Goal: Task Accomplishment & Management: Manage account settings

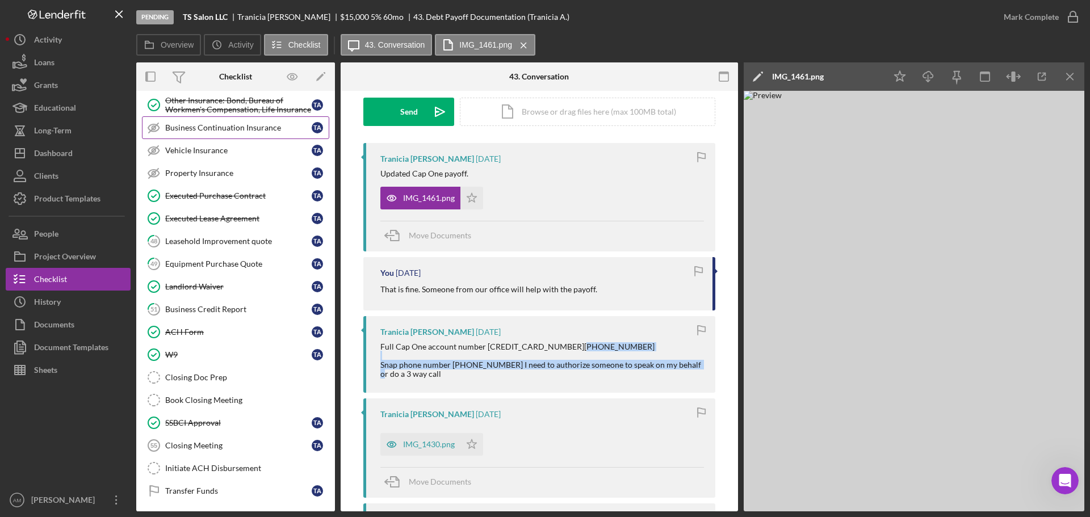
scroll to position [224, 0]
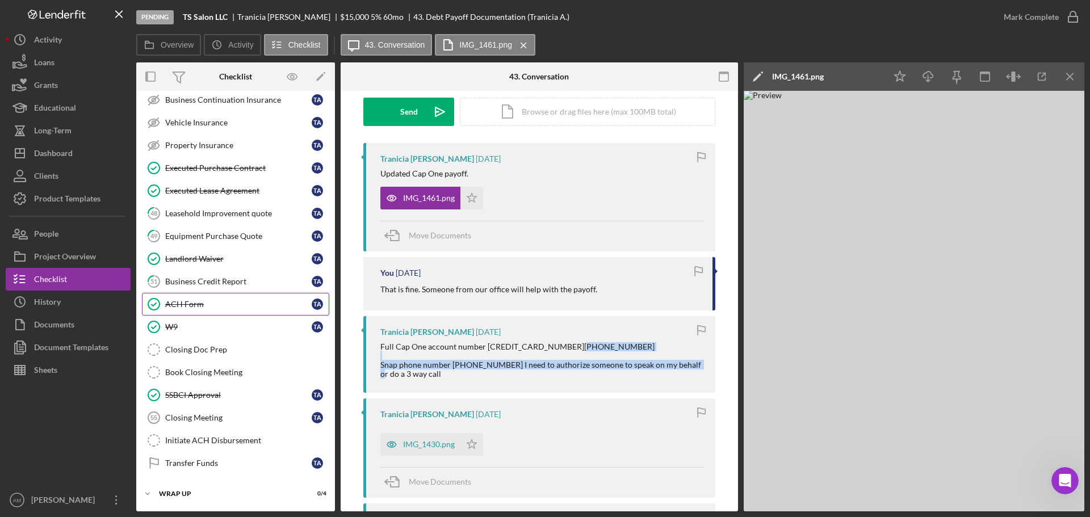
click at [188, 304] on div "ACH Form" at bounding box center [238, 304] width 146 height 9
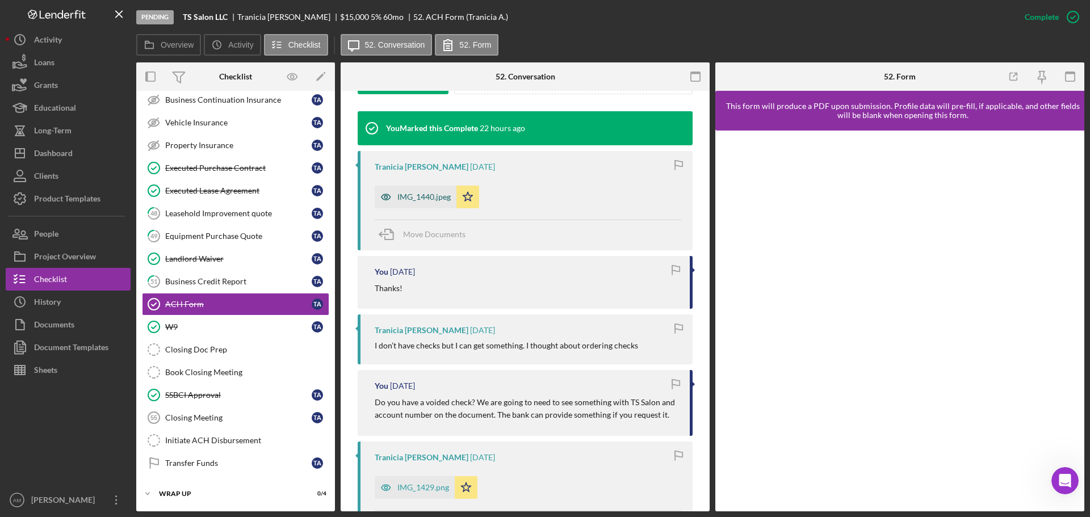
scroll to position [397, 0]
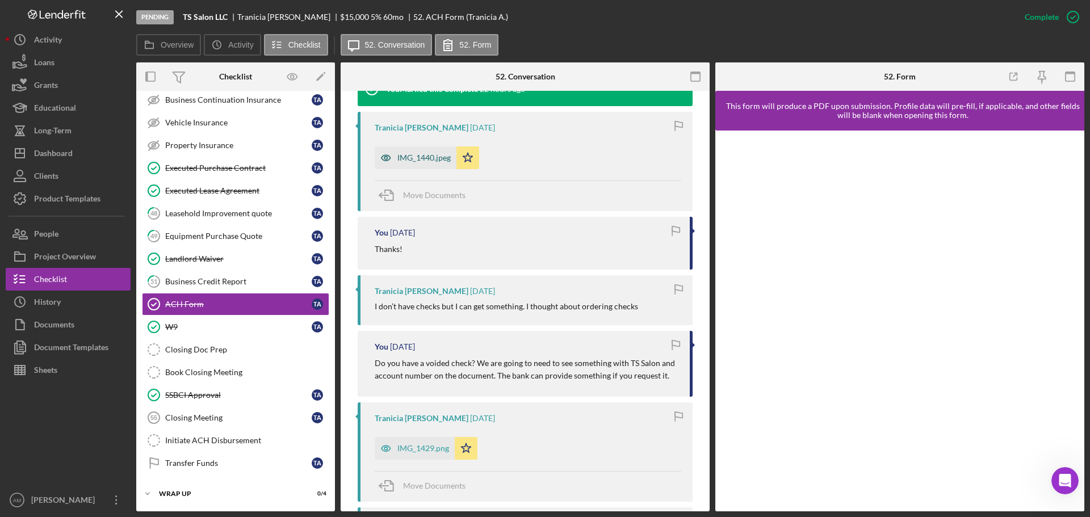
click at [416, 152] on div "IMG_1440.jpeg" at bounding box center [416, 157] width 82 height 23
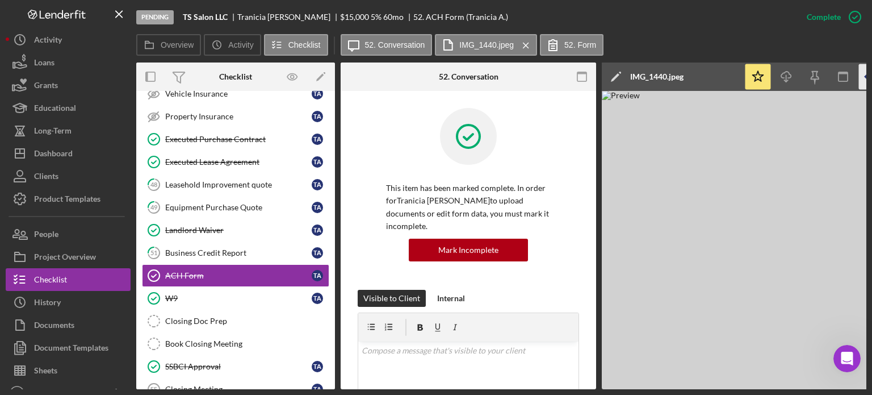
scroll to position [345, 0]
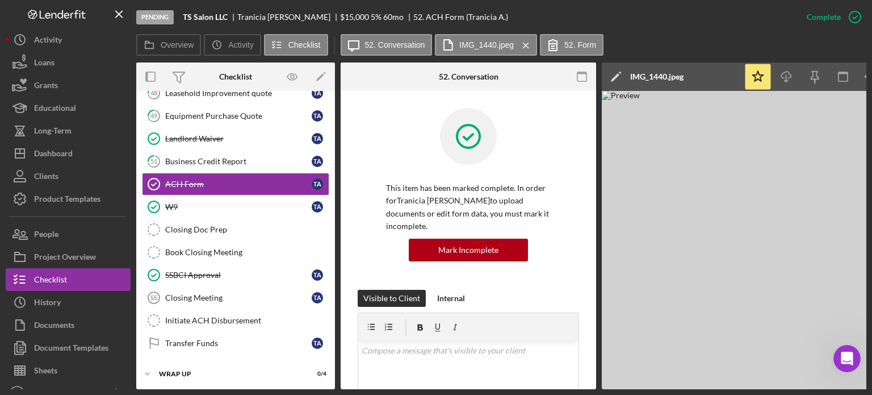
click at [748, 257] on img at bounding box center [772, 240] width 341 height 298
click at [782, 199] on img at bounding box center [772, 240] width 341 height 298
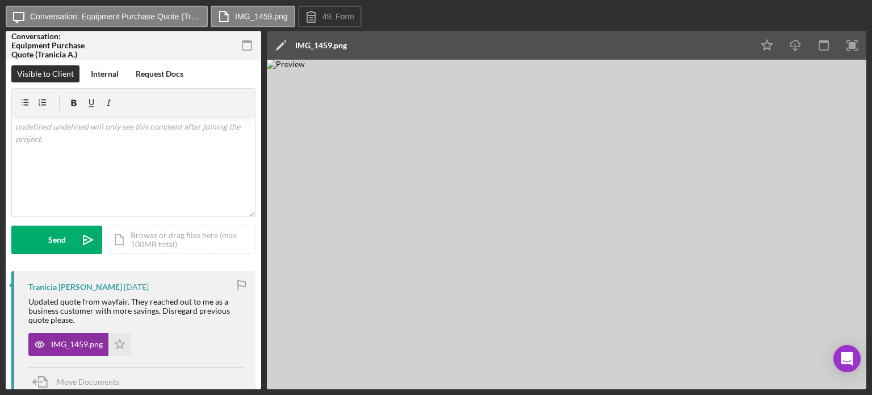
click at [726, 356] on img at bounding box center [566, 224] width 599 height 329
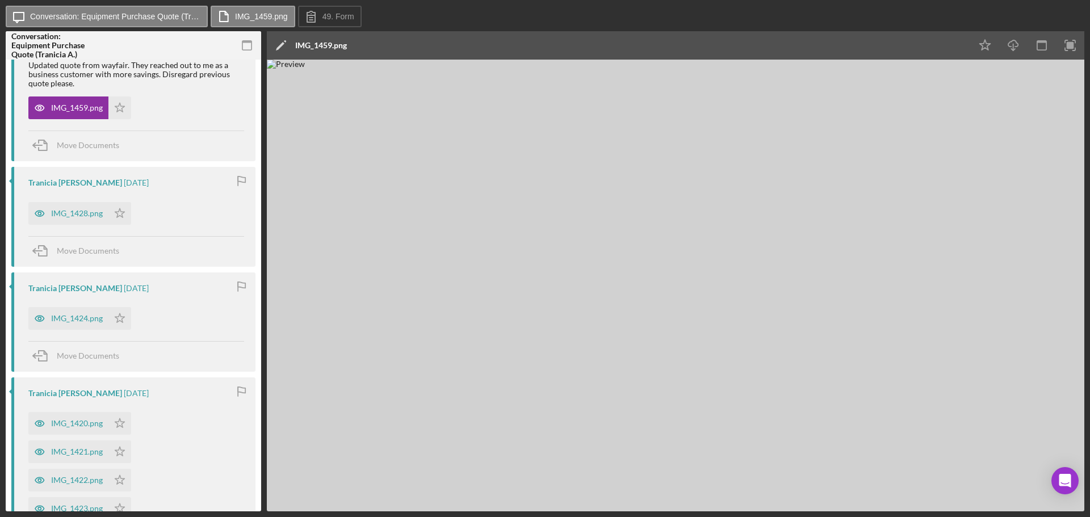
scroll to position [170, 0]
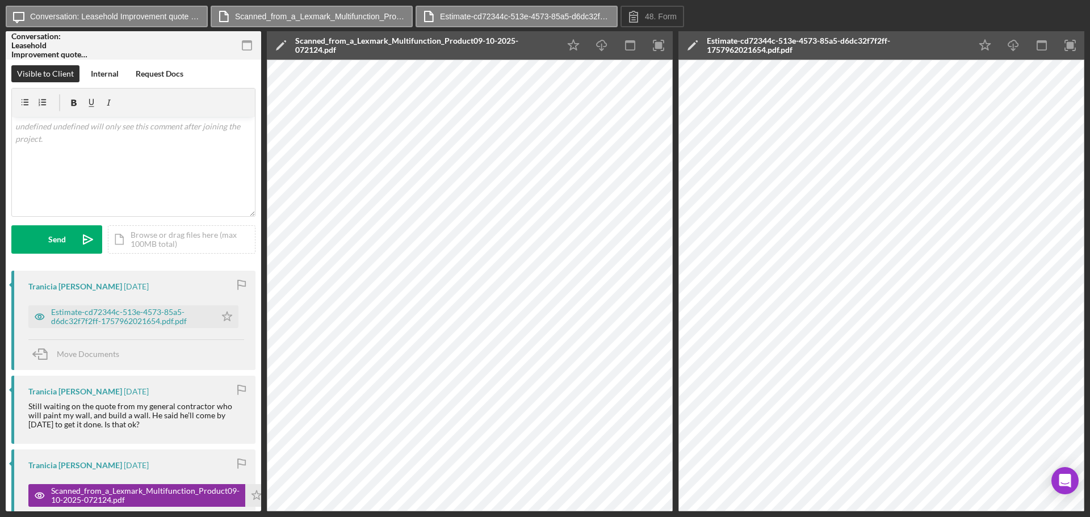
scroll to position [114, 0]
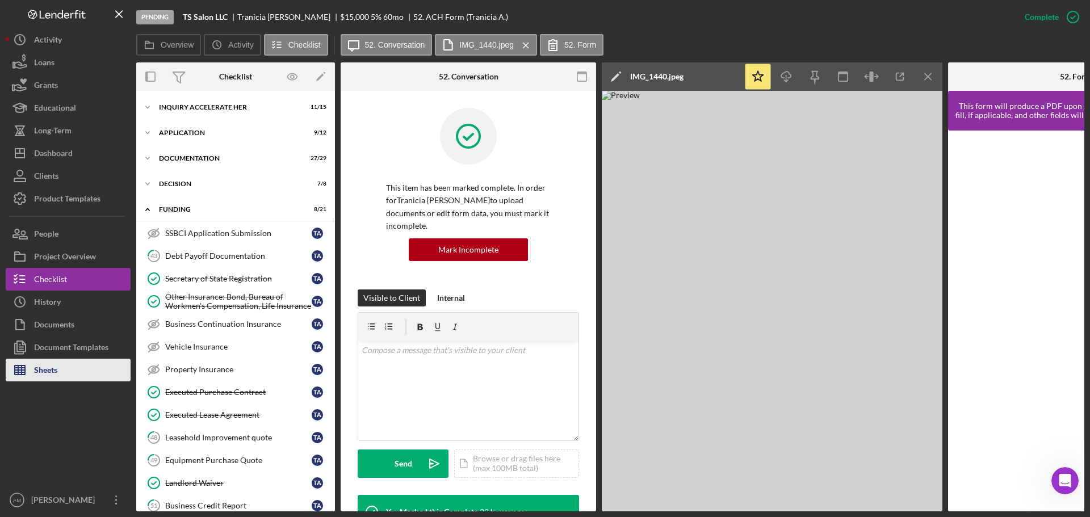
scroll to position [228, 0]
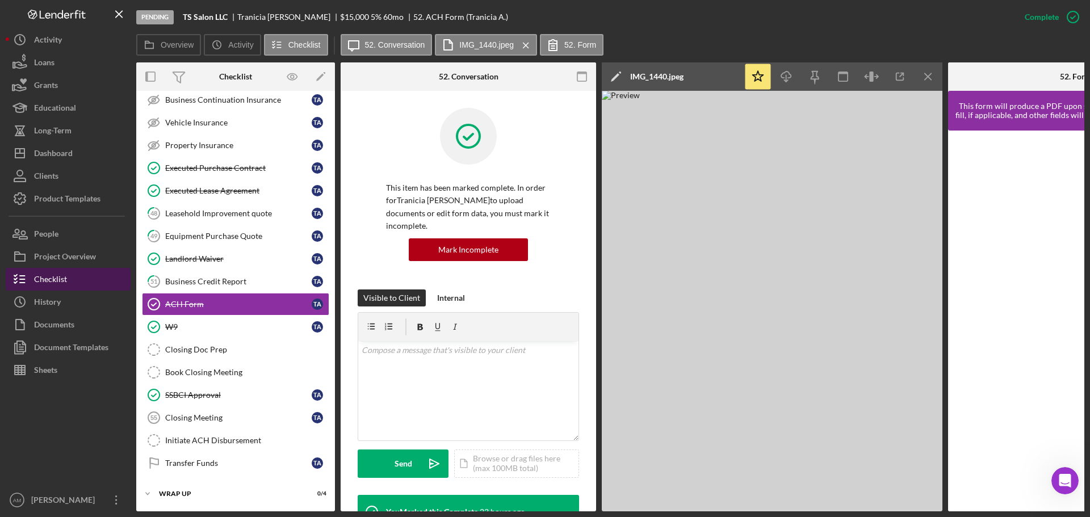
click at [55, 276] on div "Checklist" at bounding box center [50, 281] width 33 height 26
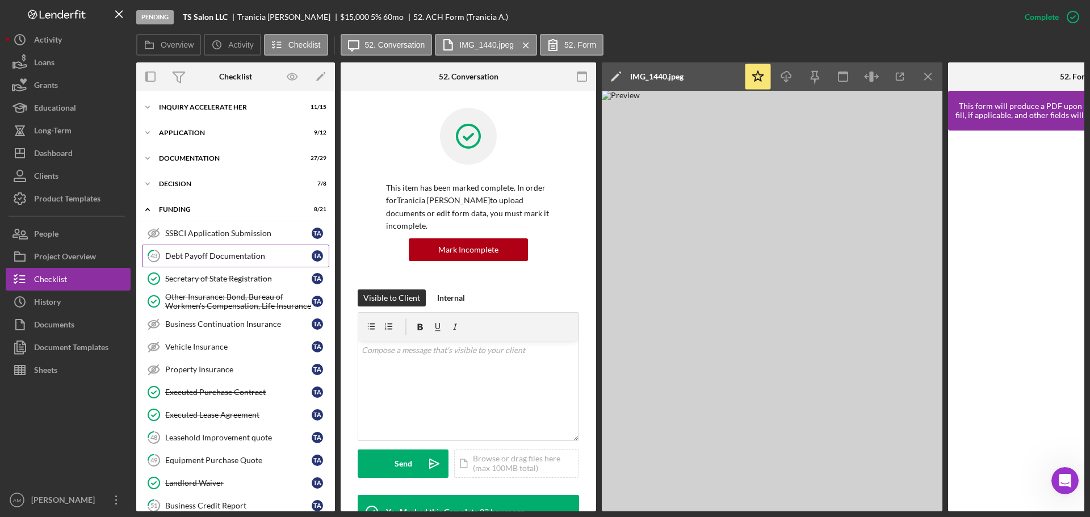
click at [212, 255] on div "Debt Payoff Documentation" at bounding box center [238, 255] width 146 height 9
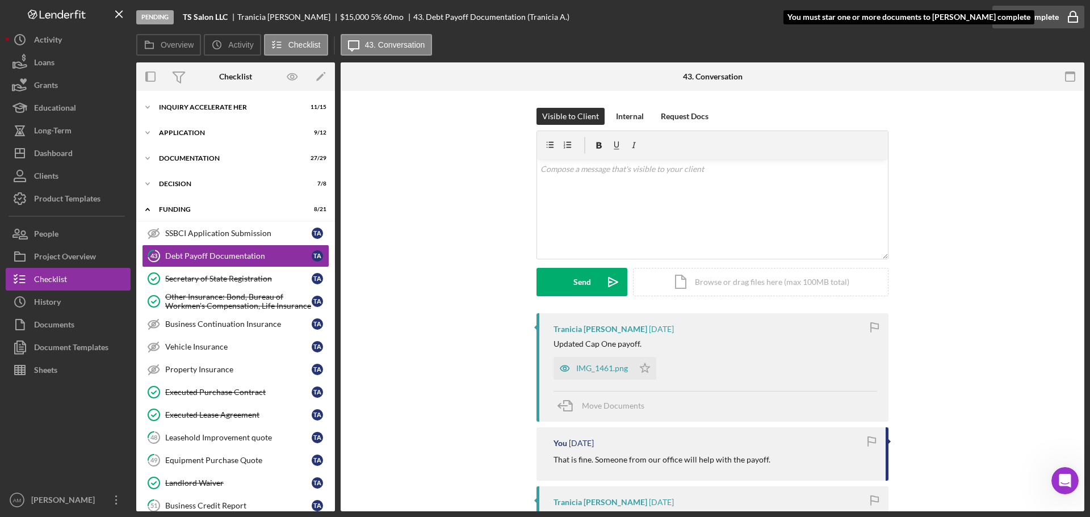
click at [1023, 18] on div "Mark Complete" at bounding box center [1031, 17] width 55 height 23
click at [639, 369] on icon "Icon/Star" at bounding box center [644, 368] width 23 height 23
click at [1022, 14] on div "Mark Complete" at bounding box center [1031, 17] width 55 height 23
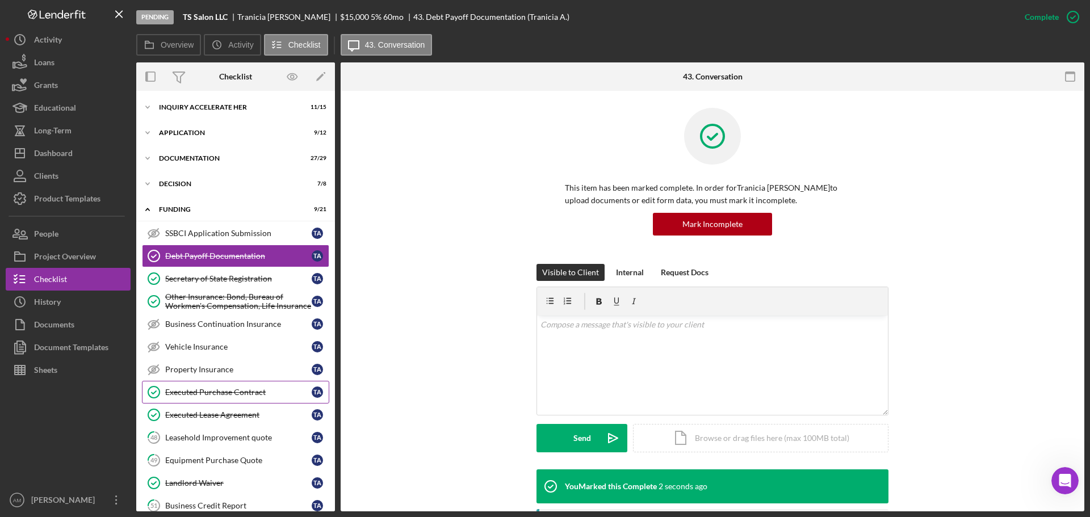
scroll to position [57, 0]
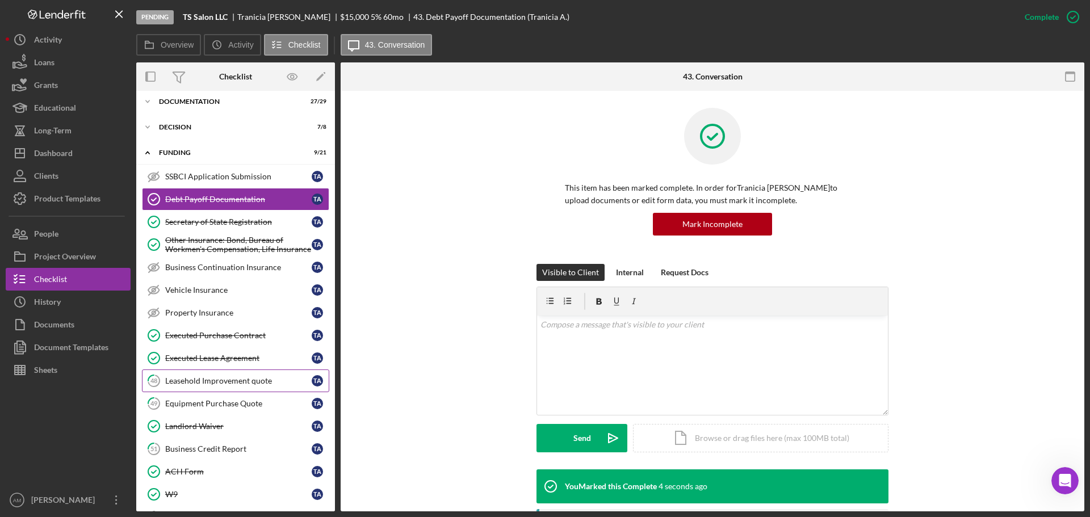
click at [213, 379] on div "Leasehold Improvement quote" at bounding box center [238, 380] width 146 height 9
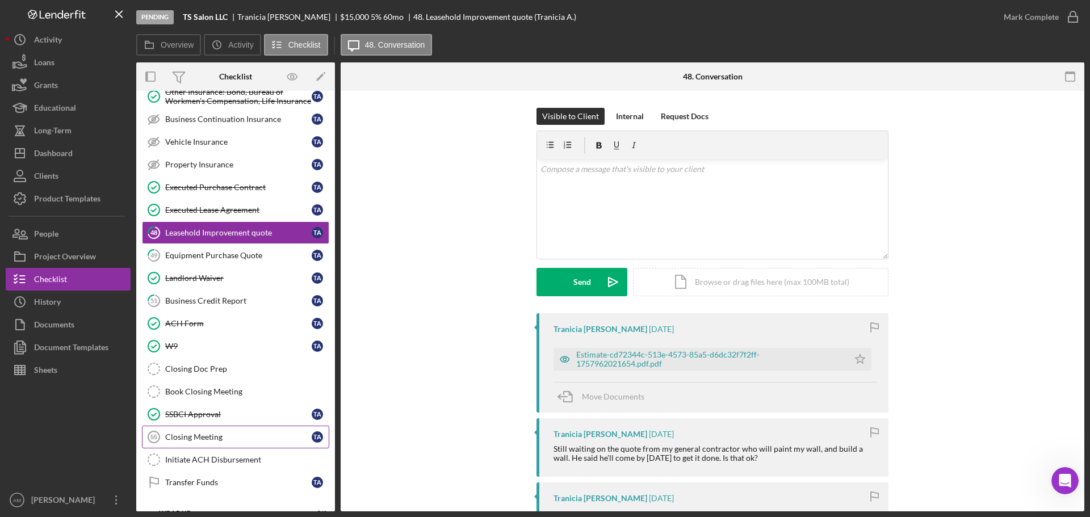
scroll to position [224, 0]
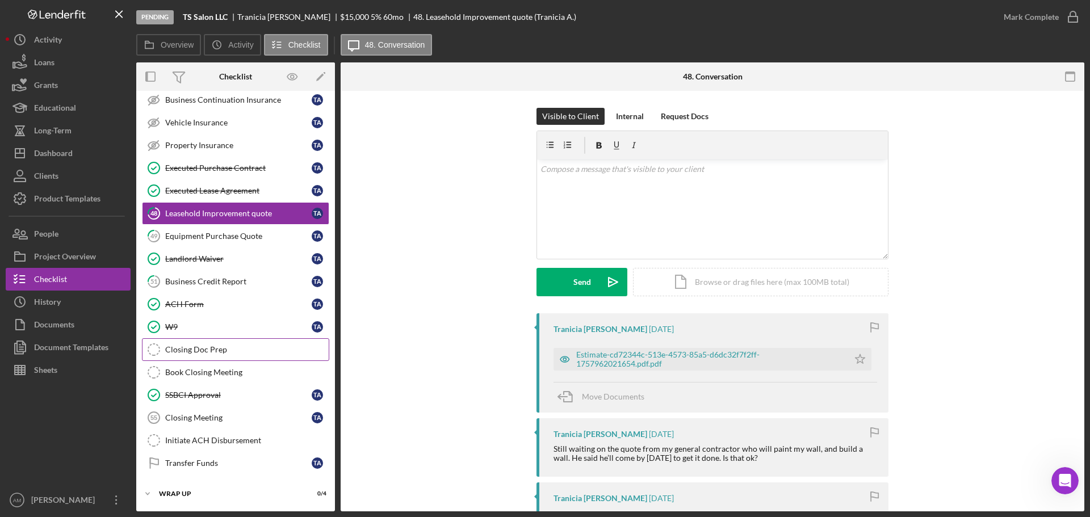
click at [214, 348] on div "Closing Doc Prep" at bounding box center [246, 349] width 163 height 9
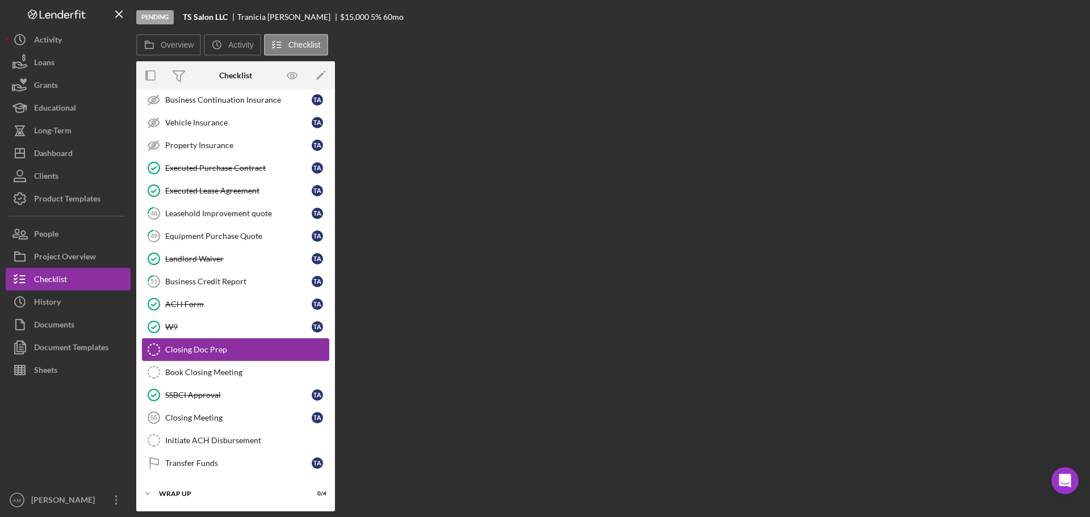
scroll to position [224, 0]
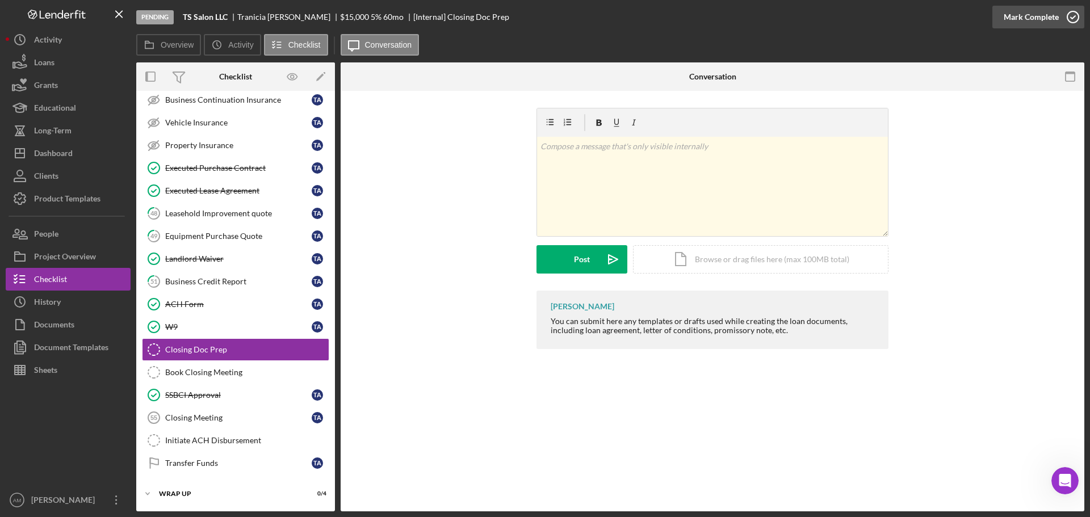
click at [1026, 12] on div "Mark Complete" at bounding box center [1031, 17] width 55 height 23
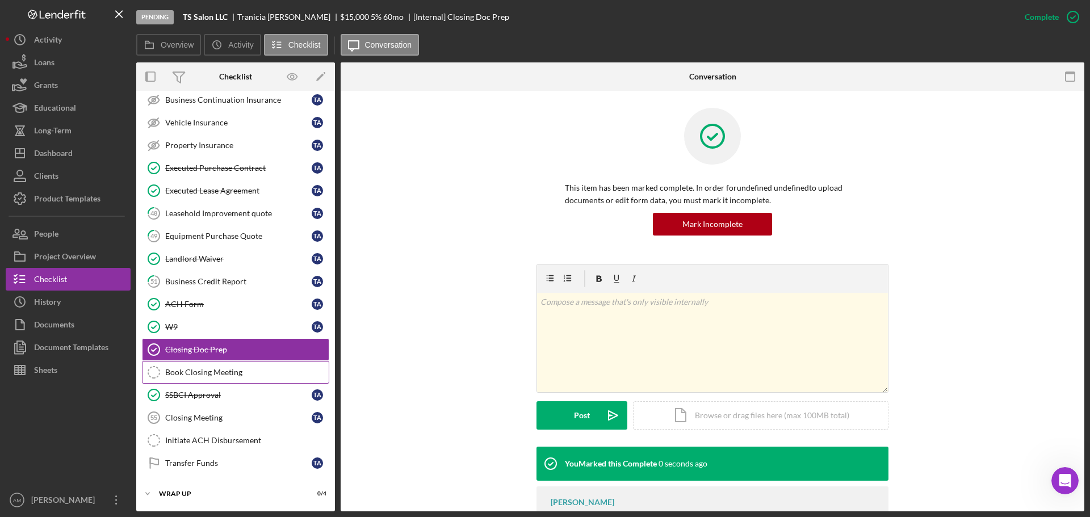
click at [195, 370] on div "Book Closing Meeting" at bounding box center [246, 372] width 163 height 9
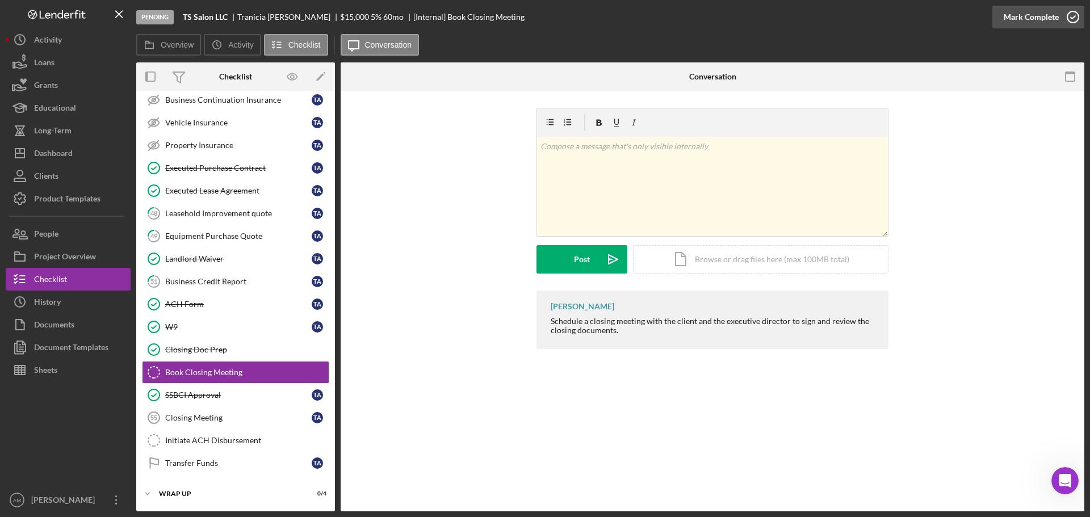
click at [1029, 16] on div "Mark Complete" at bounding box center [1031, 17] width 55 height 23
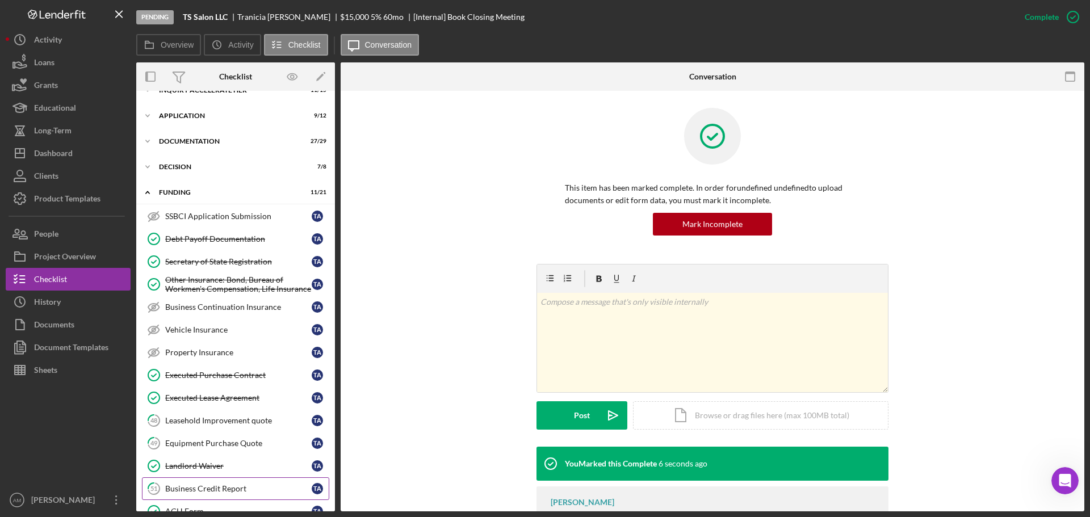
scroll to position [0, 0]
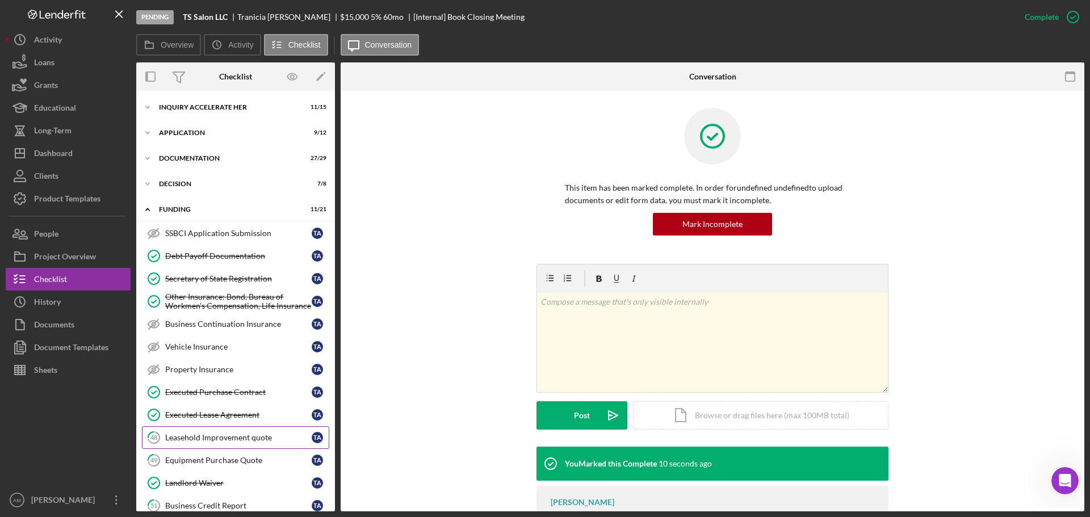
click at [198, 433] on div "Leasehold Improvement quote" at bounding box center [238, 437] width 146 height 9
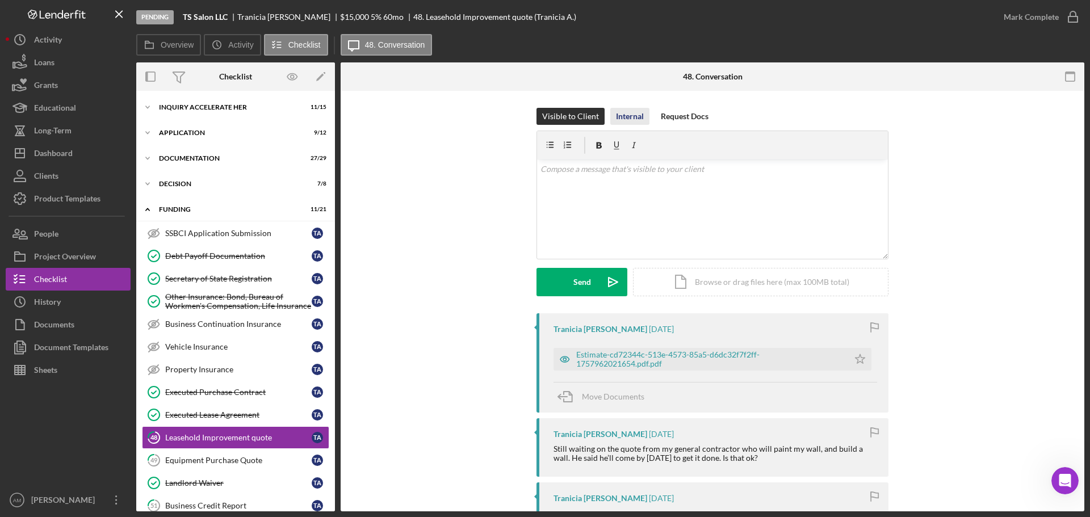
click at [628, 114] on div "Internal" at bounding box center [630, 116] width 28 height 17
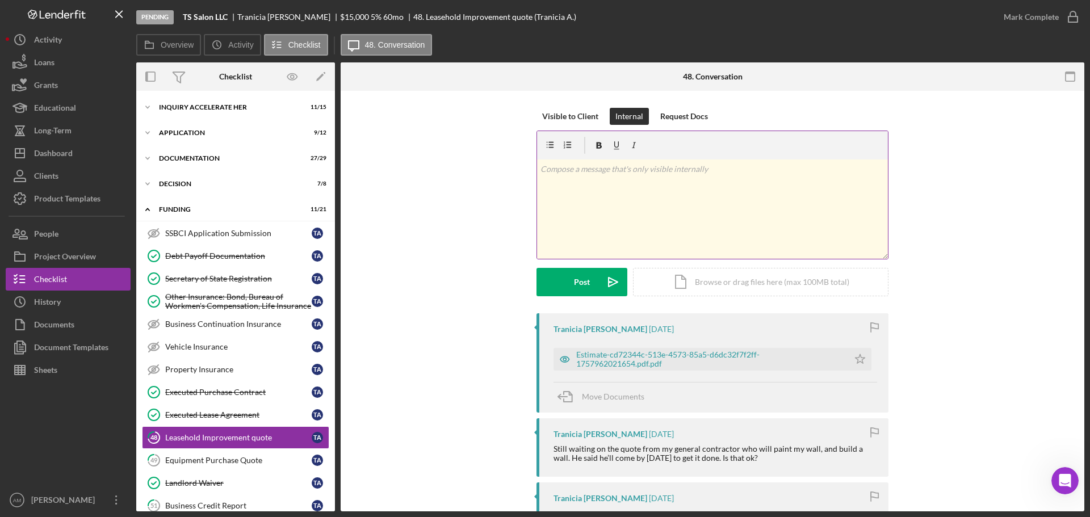
click at [572, 181] on div "v Color teal Color pink Remove color Add row above Add row below Add column bef…" at bounding box center [712, 209] width 351 height 99
click at [1014, 12] on div "Mark Complete" at bounding box center [1031, 17] width 55 height 23
click at [573, 114] on div "Visible to Client" at bounding box center [570, 116] width 56 height 17
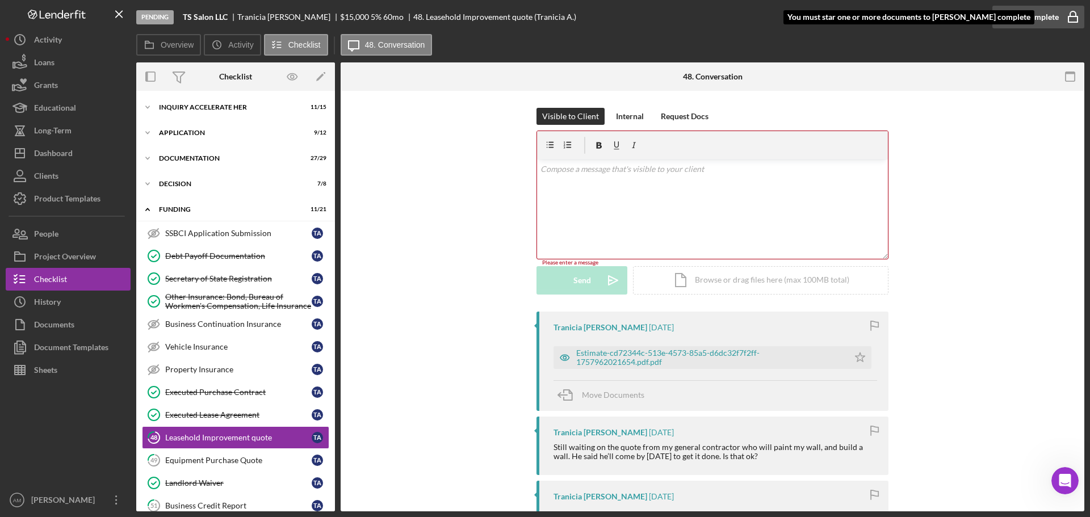
click at [1024, 15] on div "Mark Complete" at bounding box center [1031, 17] width 55 height 23
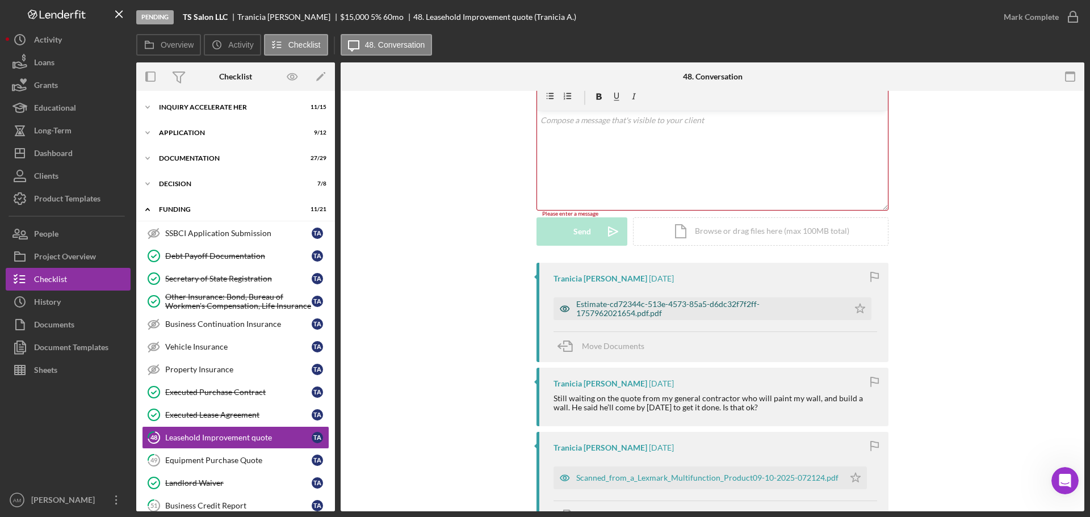
scroll to position [114, 0]
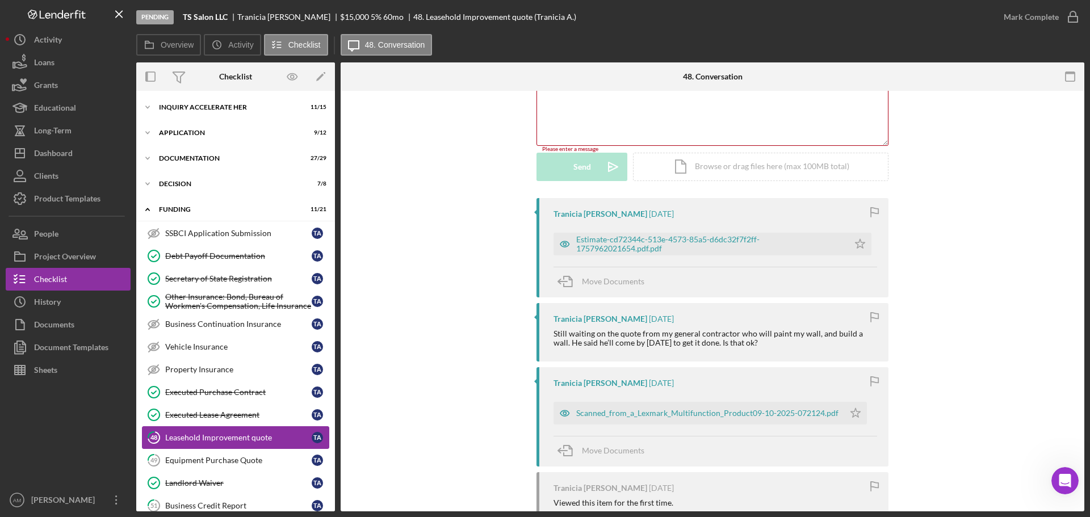
click at [196, 448] on link "48 Leasehold Improvement quote T A" at bounding box center [235, 437] width 187 height 23
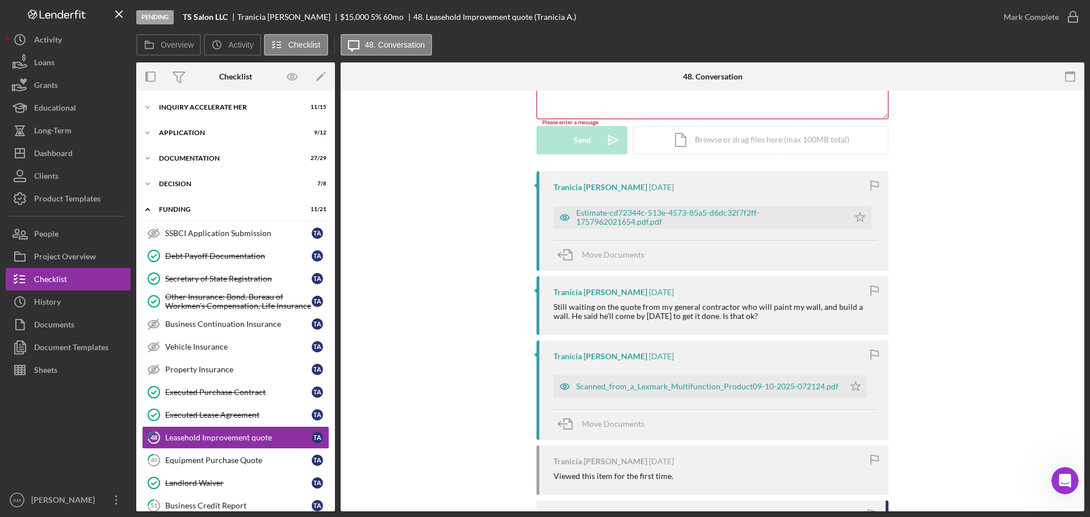
scroll to position [0, 0]
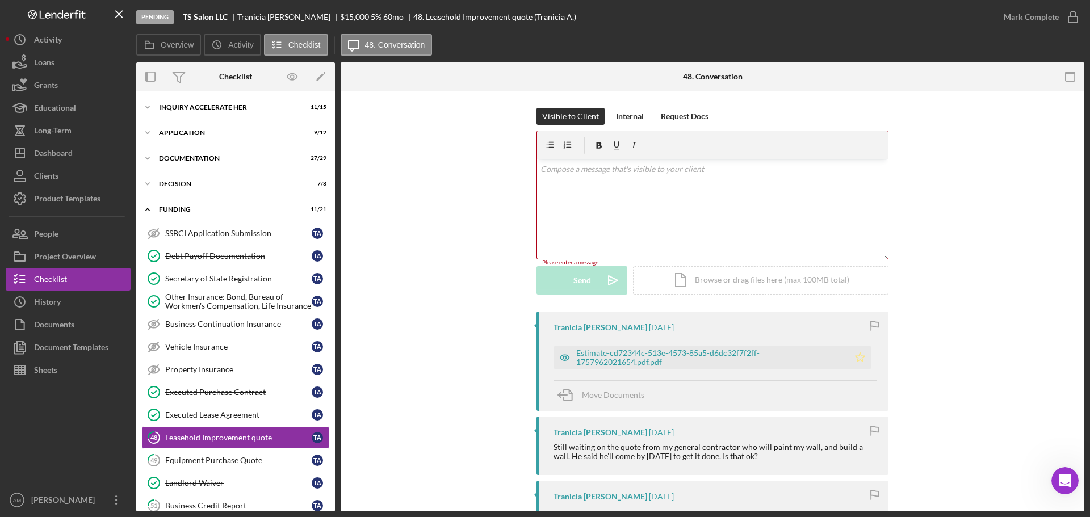
click at [858, 355] on polygon "button" at bounding box center [860, 357] width 10 height 9
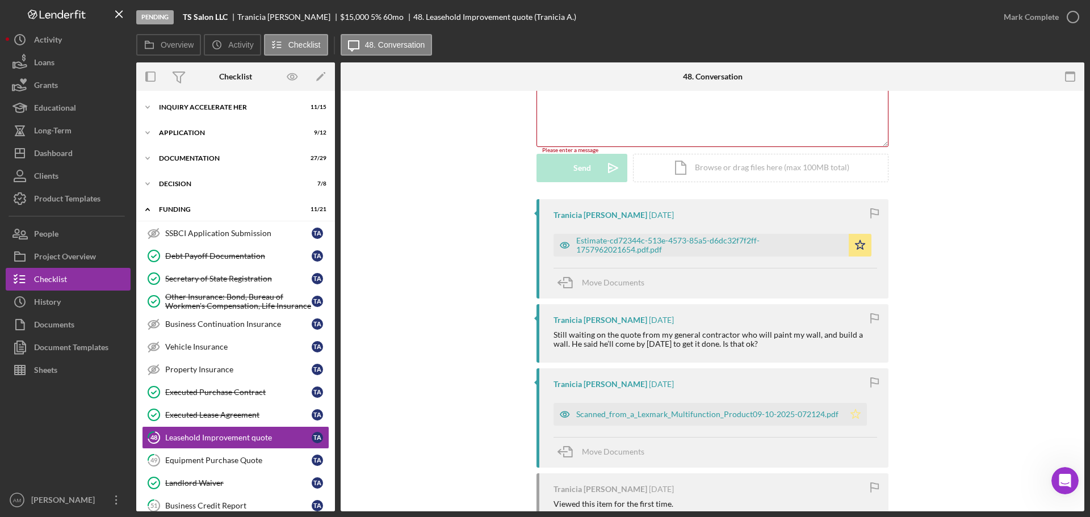
scroll to position [114, 0]
click at [852, 412] on polygon "button" at bounding box center [856, 412] width 10 height 9
click at [1034, 12] on div "Mark Complete" at bounding box center [1031, 17] width 55 height 23
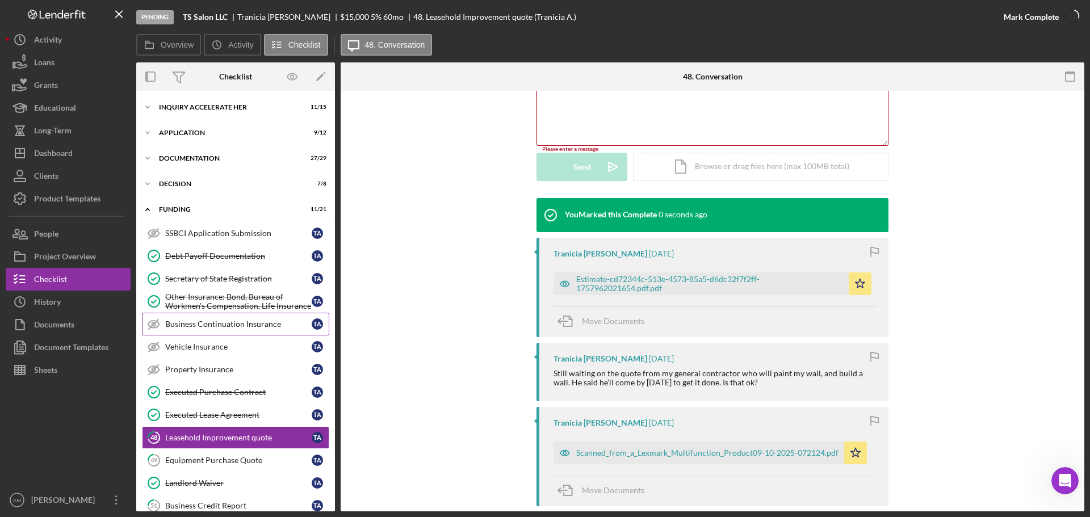
scroll to position [270, 0]
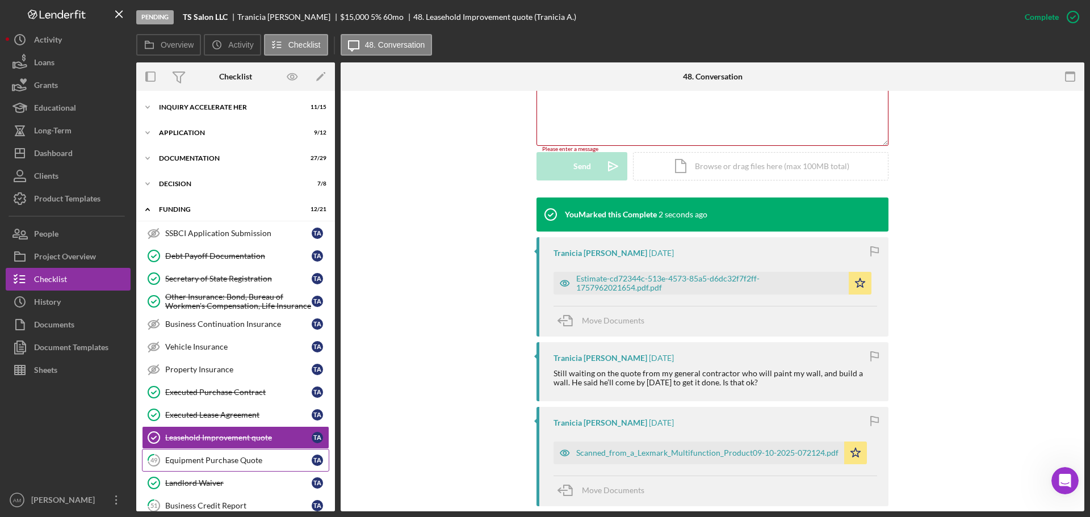
click at [195, 458] on div "Equipment Purchase Quote" at bounding box center [238, 460] width 146 height 9
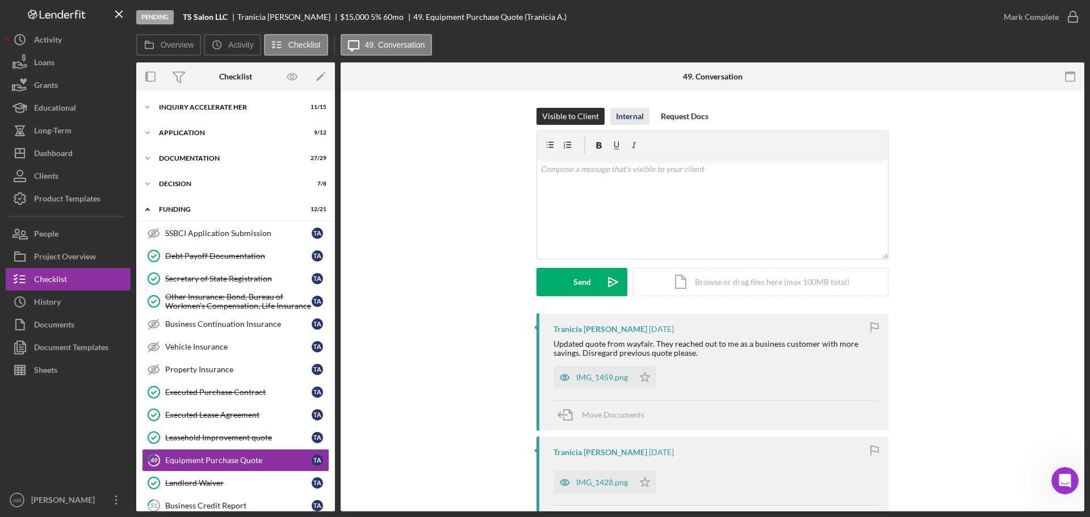
click at [627, 112] on div "Internal" at bounding box center [630, 116] width 28 height 17
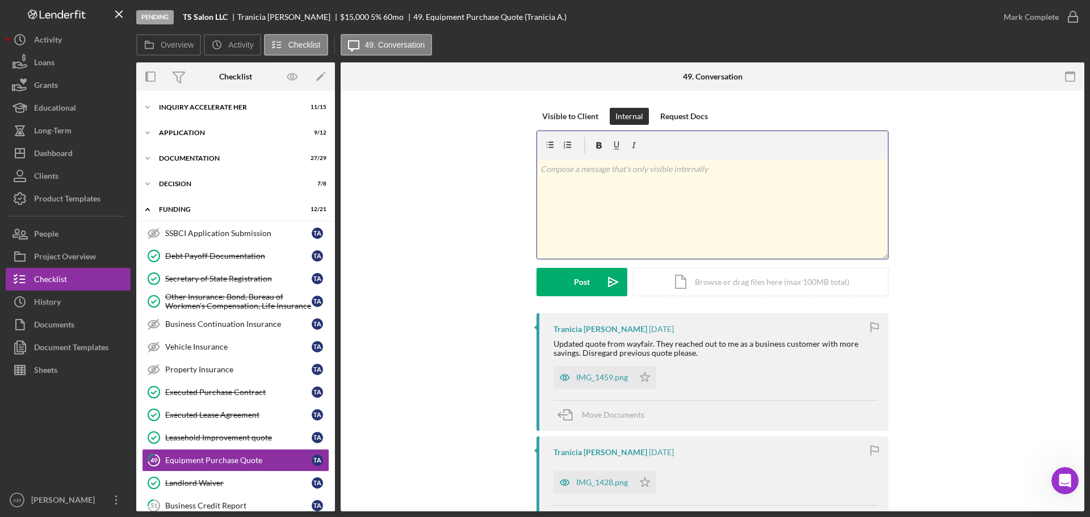
click at [560, 178] on div "v Color teal Color pink Remove color Add row above Add row below Add column bef…" at bounding box center [712, 209] width 351 height 99
click at [570, 284] on button "Post Icon/icon-invite-send" at bounding box center [581, 282] width 91 height 28
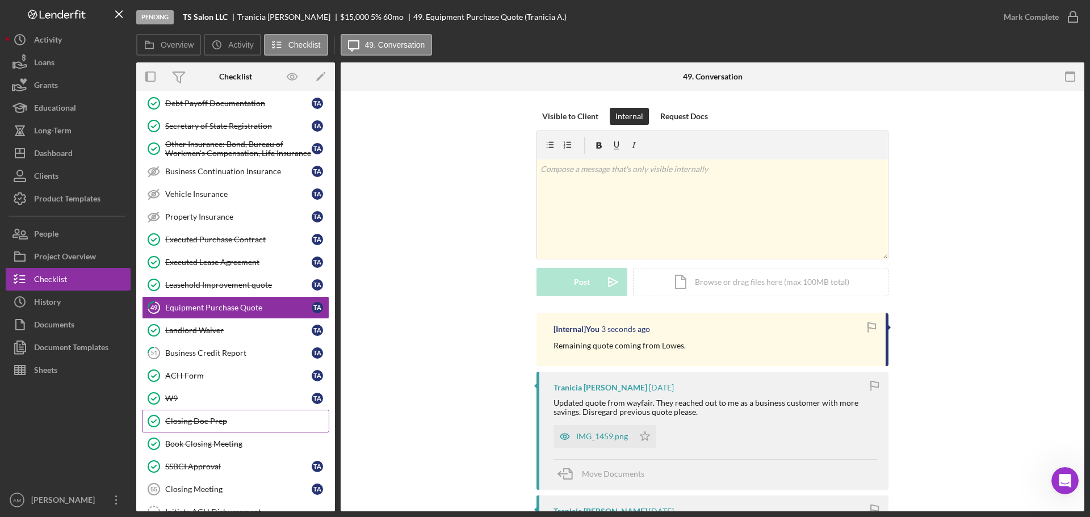
scroll to position [224, 0]
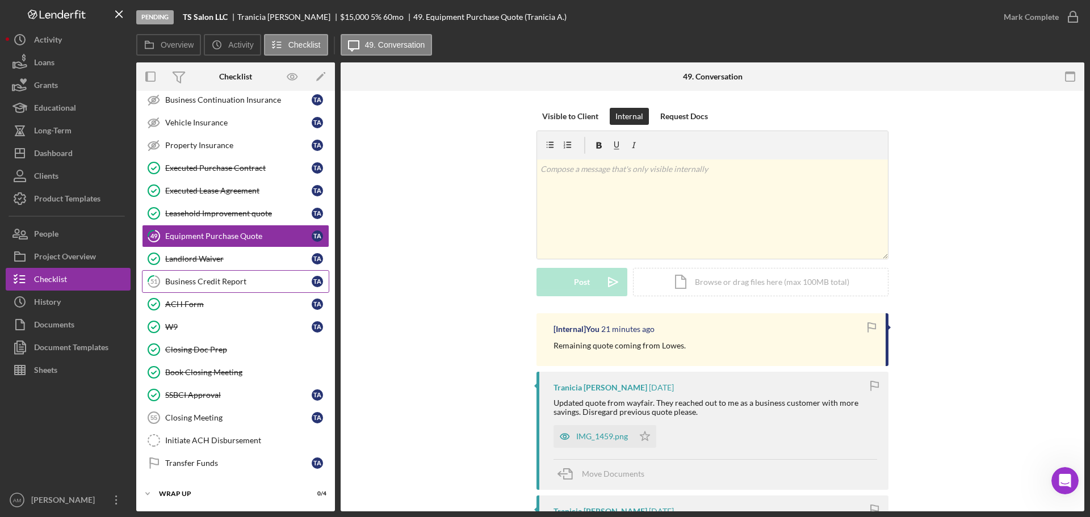
click at [207, 274] on link "51 Business Credit Report T A" at bounding box center [235, 281] width 187 height 23
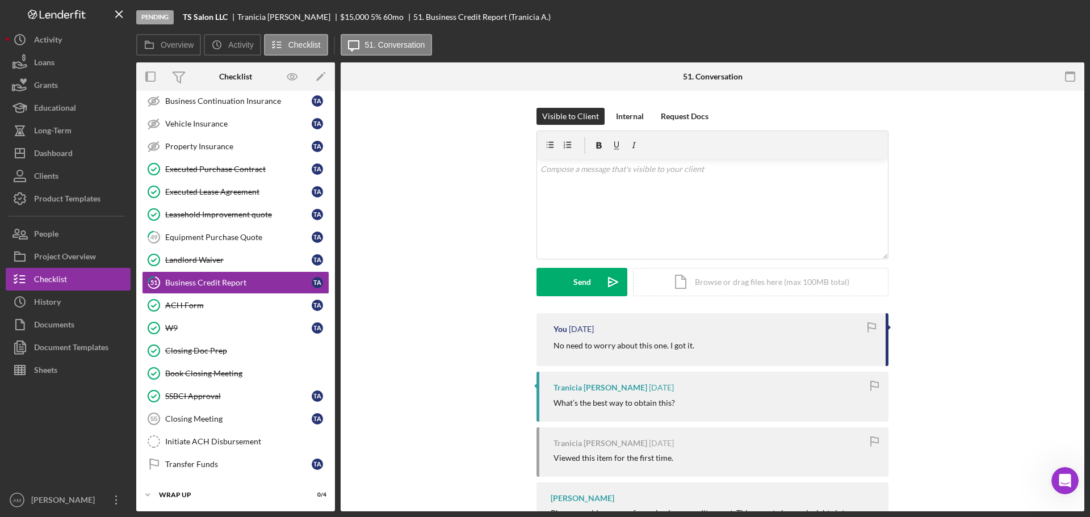
scroll to position [224, 0]
click at [636, 123] on div "Internal" at bounding box center [630, 116] width 28 height 17
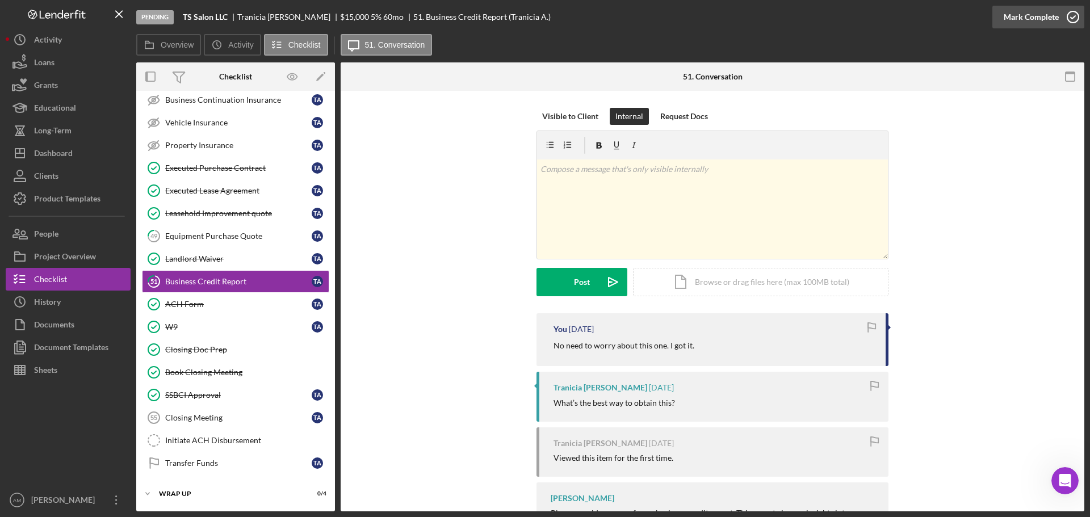
click at [1022, 16] on div "Mark Complete" at bounding box center [1031, 17] width 55 height 23
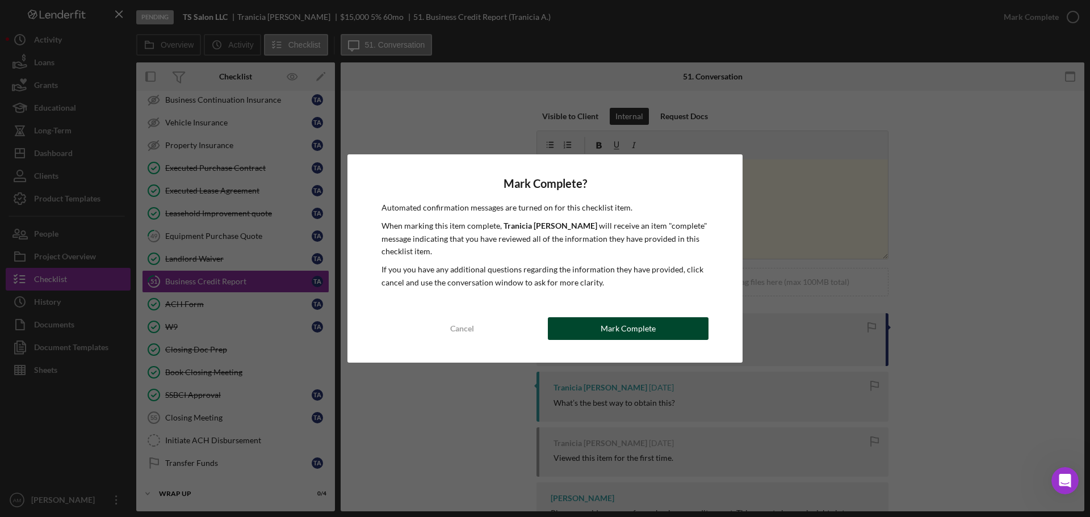
click at [618, 329] on div "Mark Complete" at bounding box center [628, 328] width 55 height 23
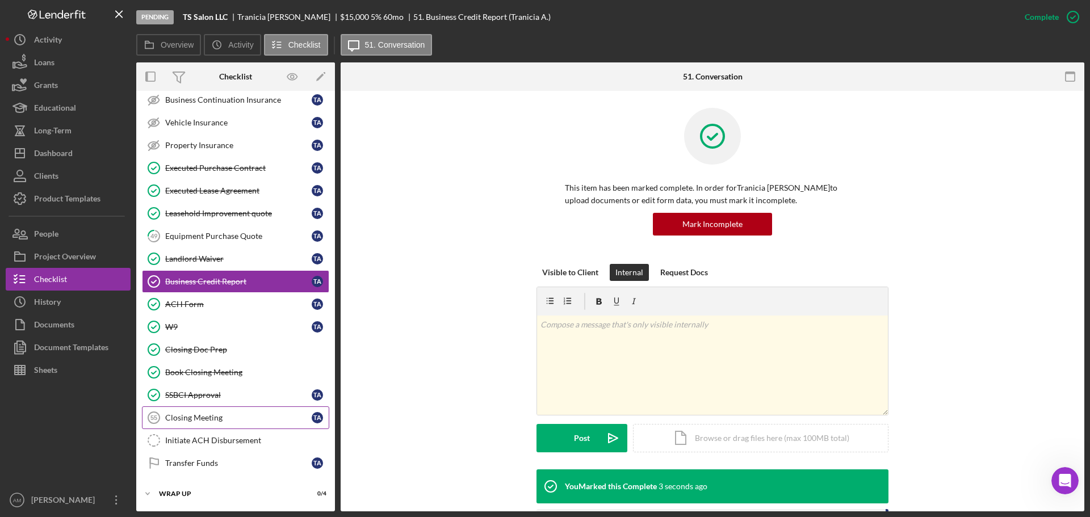
click at [194, 415] on div "Closing Meeting" at bounding box center [238, 417] width 146 height 9
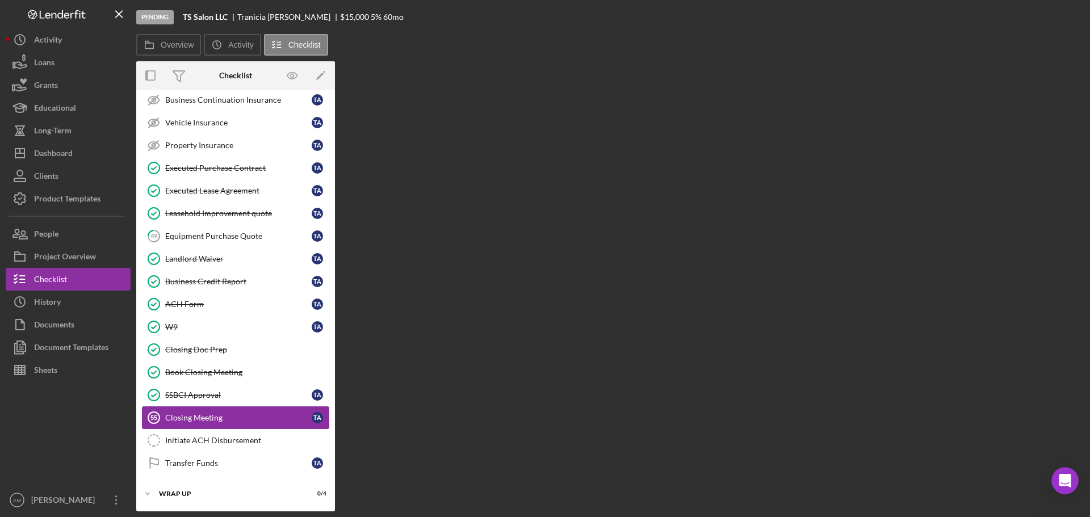
scroll to position [224, 0]
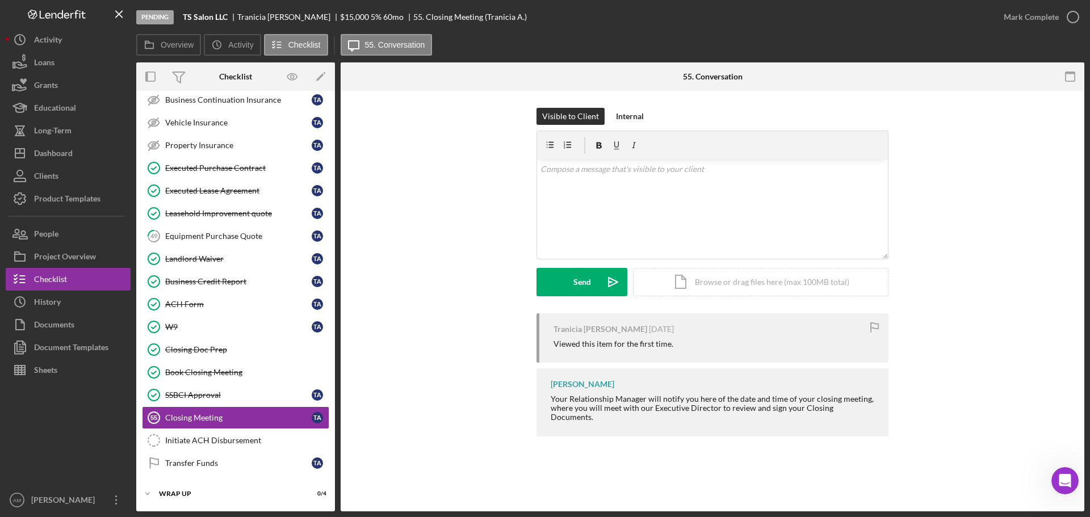
click at [401, 394] on div "Tranicia Acoff 4 months ago Viewed this item for the first time. Allen McConnel…" at bounding box center [713, 377] width 710 height 129
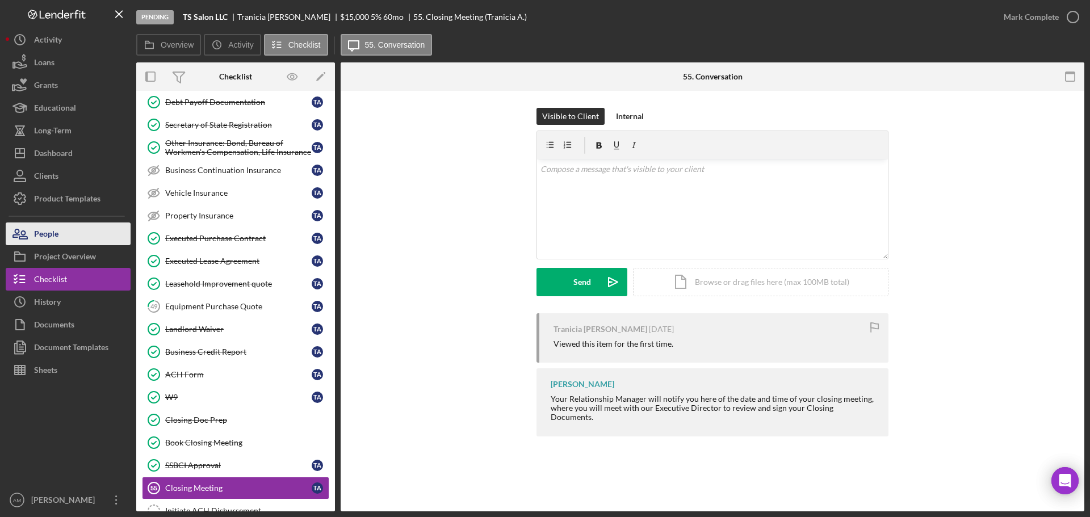
scroll to position [224, 0]
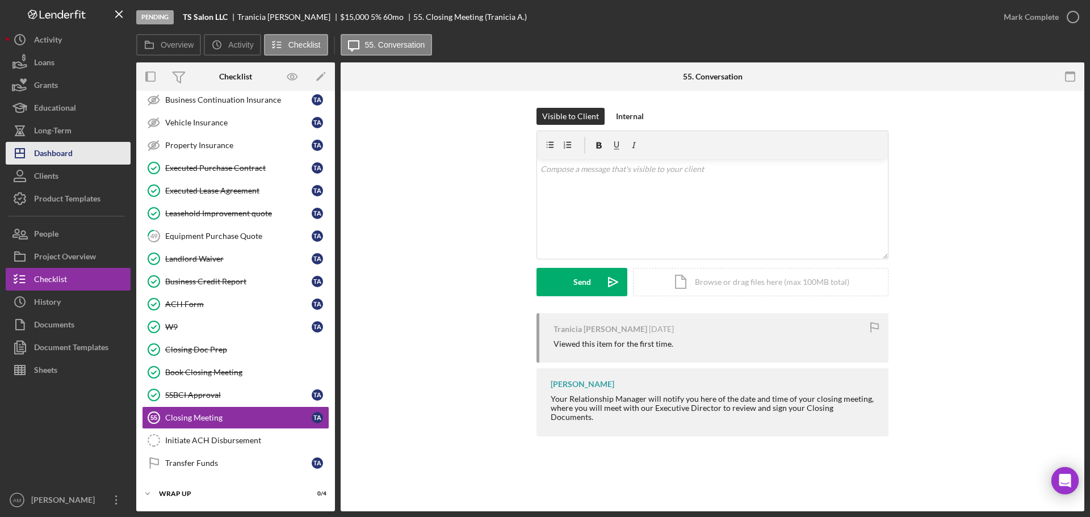
click at [53, 153] on div "Dashboard" at bounding box center [53, 155] width 39 height 26
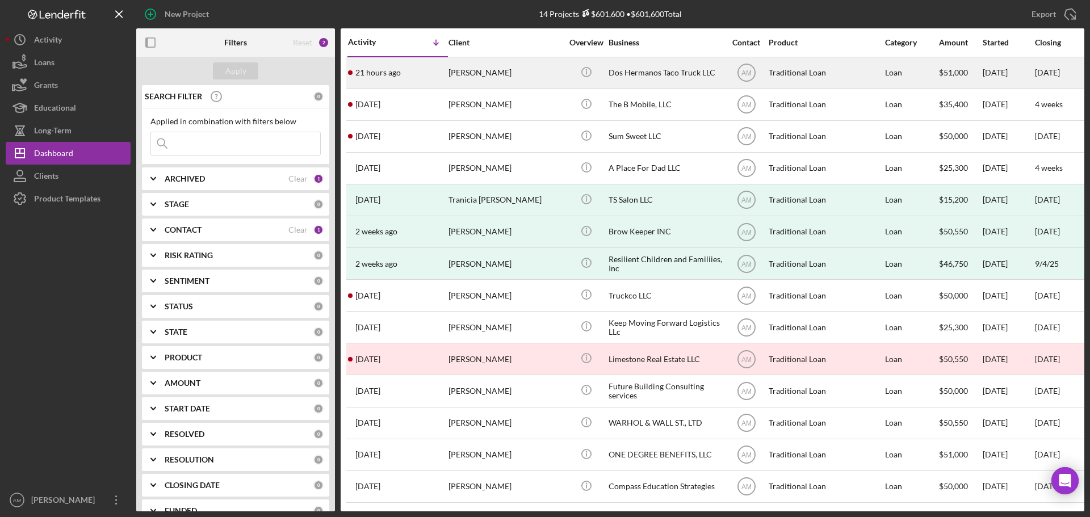
click at [479, 71] on div "Lisa Gutierrez" at bounding box center [505, 73] width 114 height 30
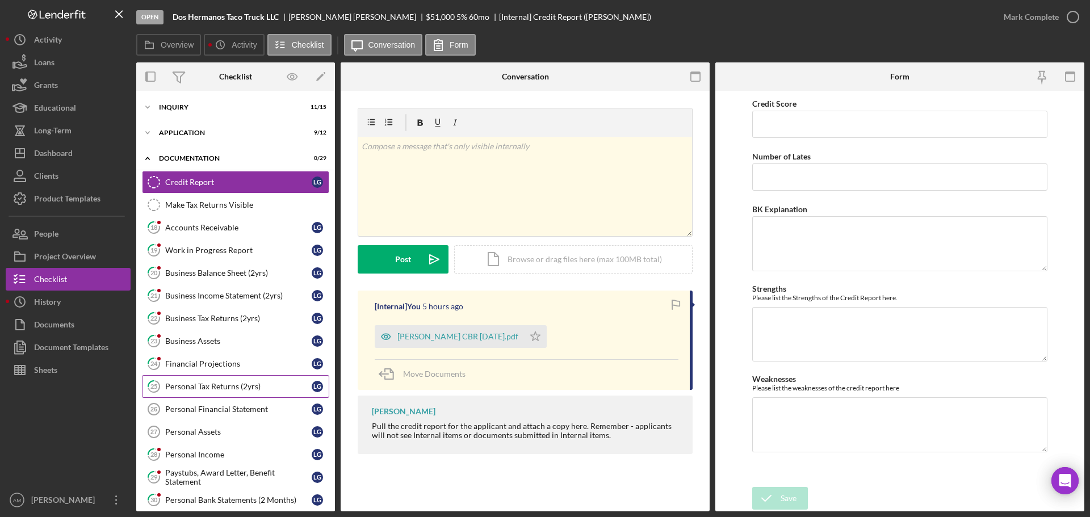
click at [240, 382] on div "Personal Tax Returns (2yrs)" at bounding box center [238, 386] width 146 height 9
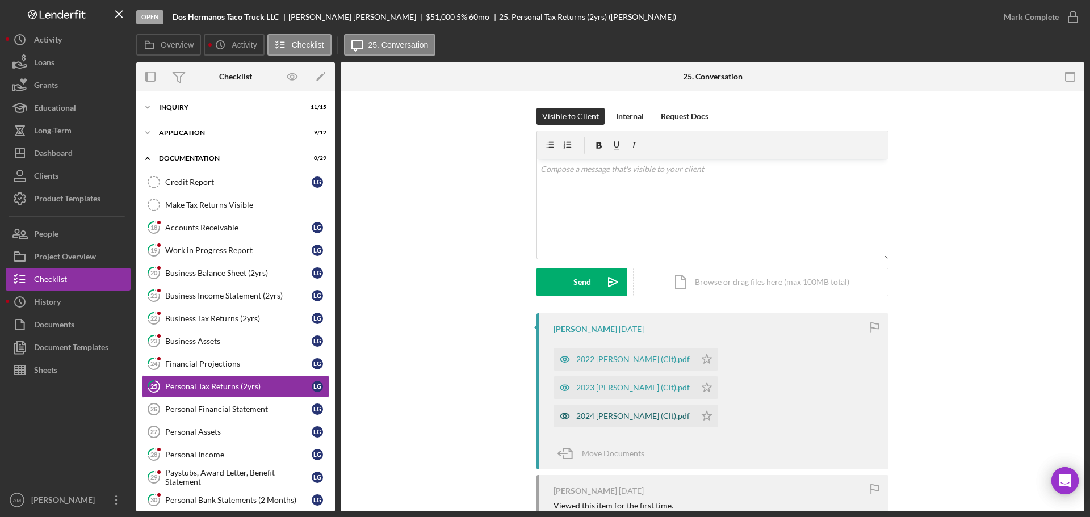
click at [640, 412] on div "2024 Gutierrez, Lisa (Clt).pdf" at bounding box center [633, 416] width 114 height 9
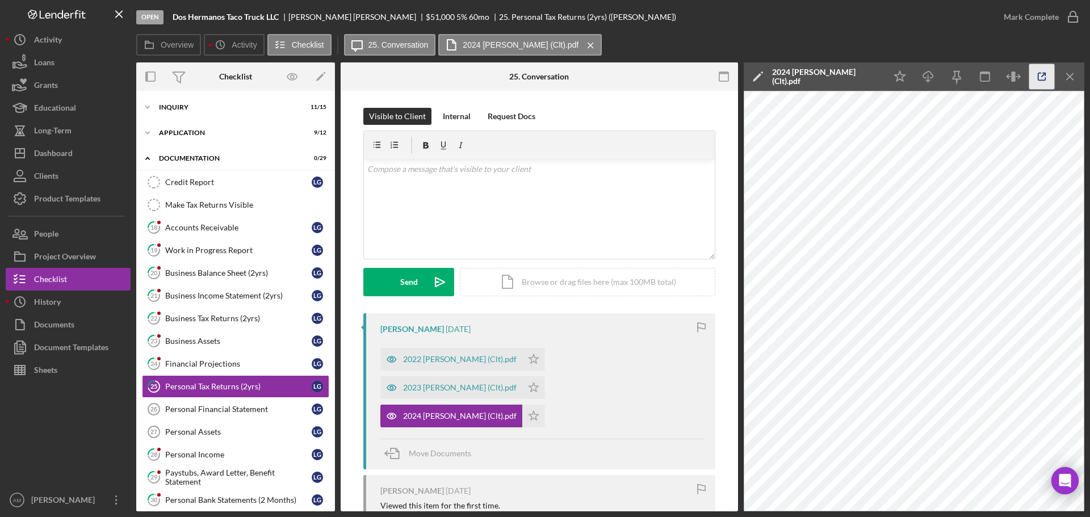
click at [1035, 72] on icon "button" at bounding box center [1042, 77] width 26 height 26
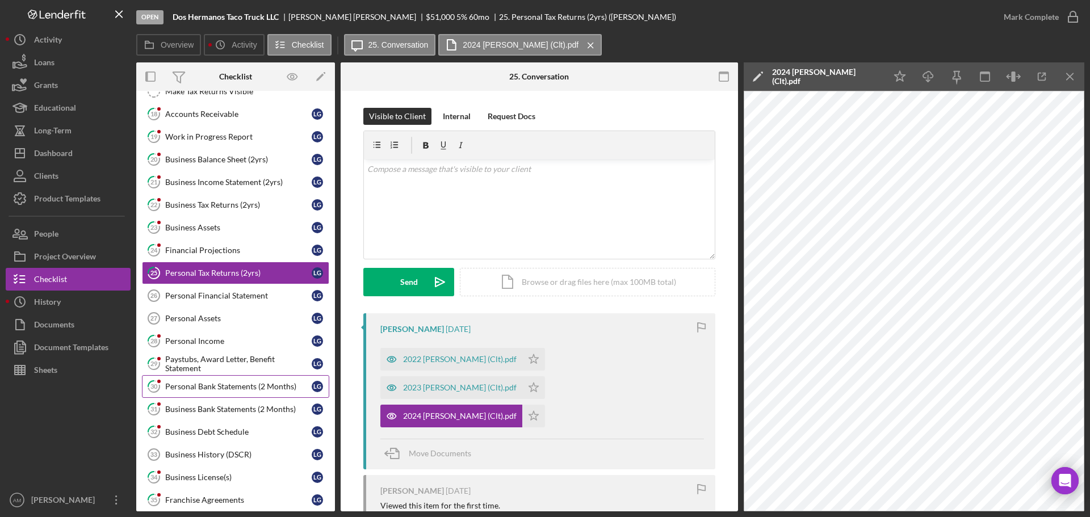
scroll to position [170, 0]
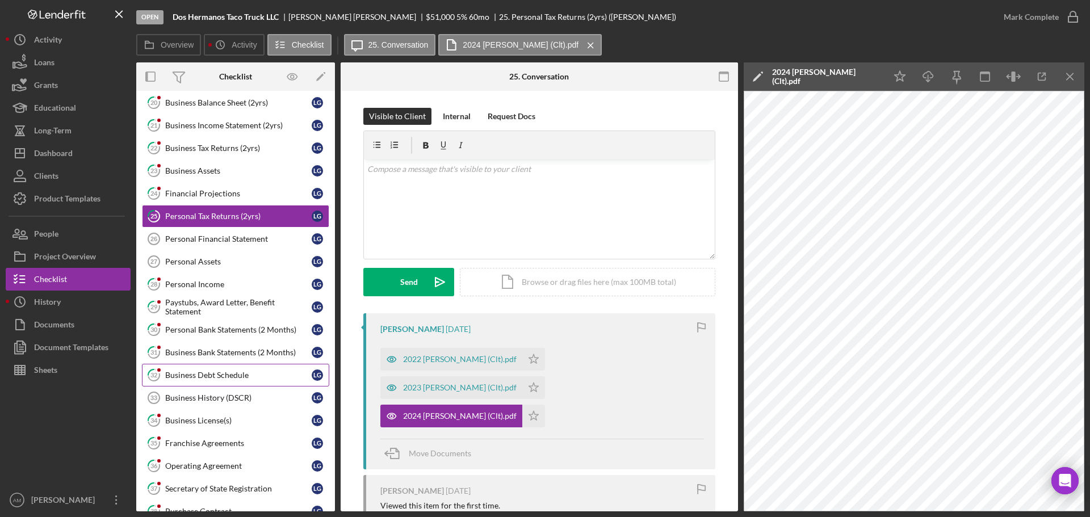
click at [211, 373] on div "Business Debt Schedule" at bounding box center [238, 375] width 146 height 9
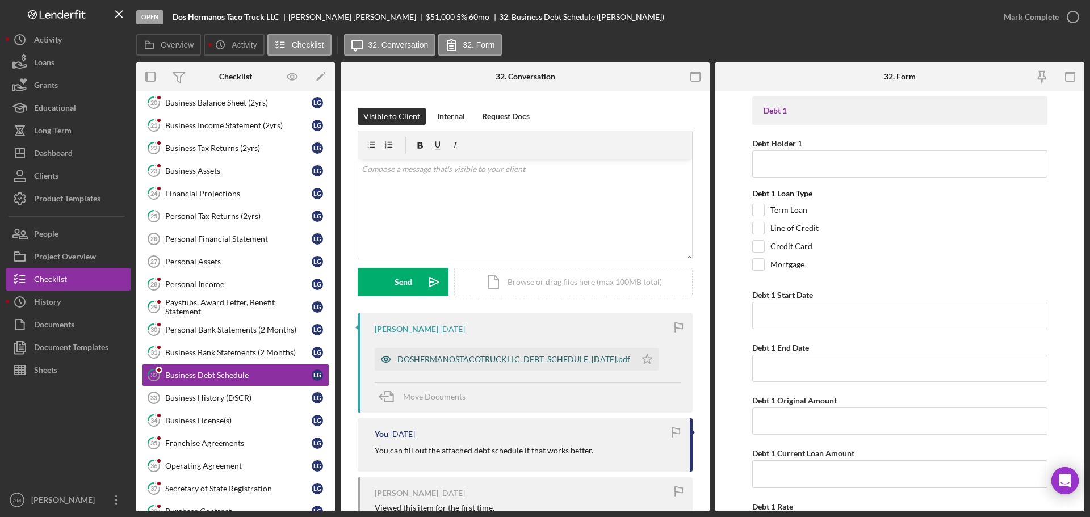
click at [486, 358] on div "DOSHERMANOSTACOTRUCKLLC_DEBT_SCHEDULE_07-31-2025.pdf" at bounding box center [513, 359] width 233 height 9
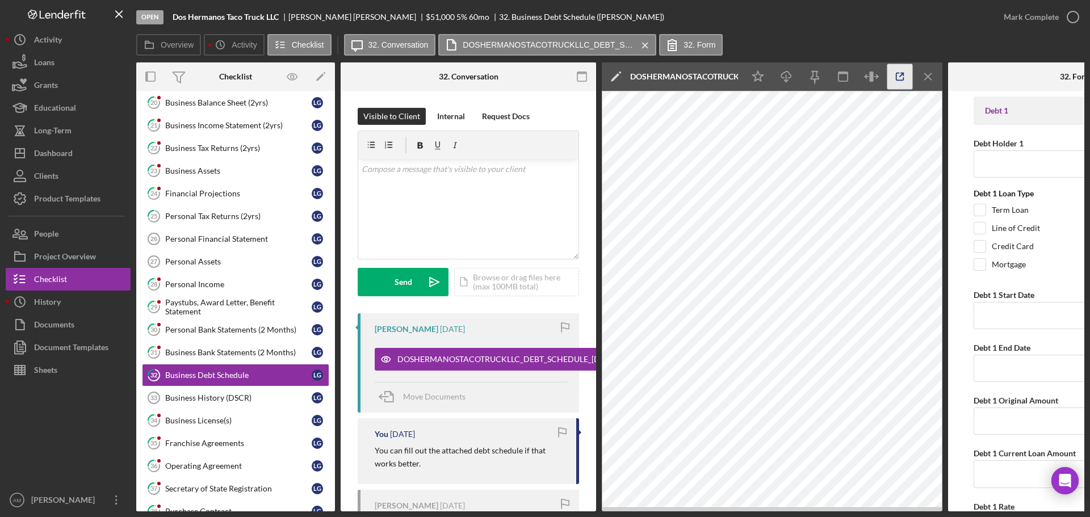
click at [899, 76] on icon "button" at bounding box center [900, 77] width 26 height 26
click at [240, 125] on div "Business Income Statement (2yrs)" at bounding box center [238, 125] width 146 height 9
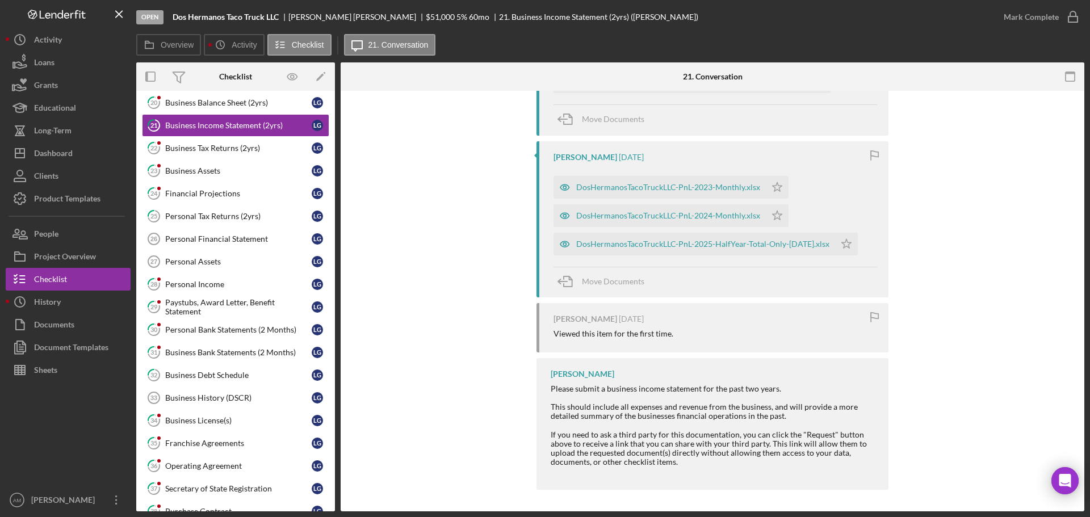
scroll to position [574, 0]
click at [769, 241] on div "DosHermanosTacoTruckLLC-PnL-2025-HalfYear-Total-Only-[DATE].xlsx" at bounding box center [702, 242] width 253 height 9
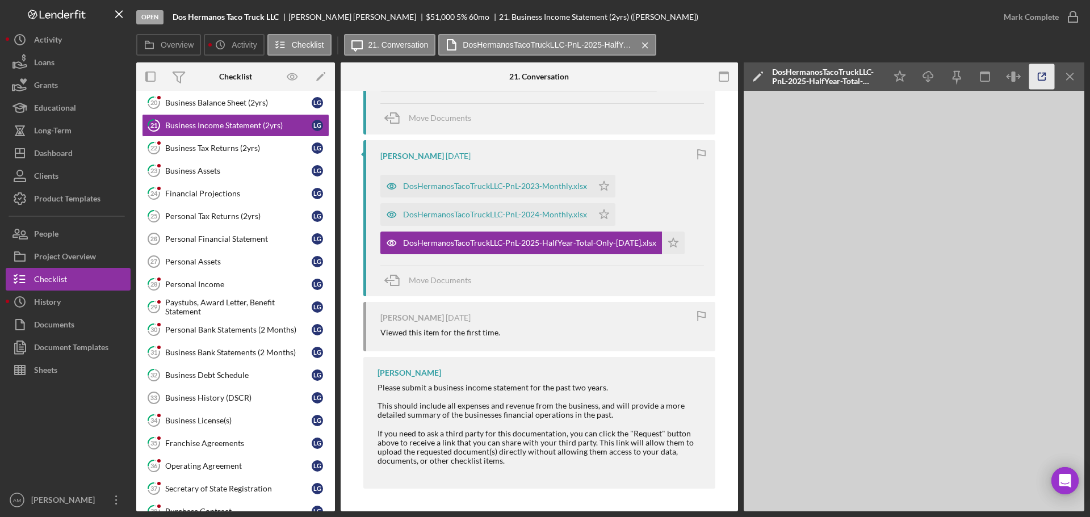
click at [1044, 76] on icon "button" at bounding box center [1042, 77] width 26 height 26
click at [229, 375] on div "Business Debt Schedule" at bounding box center [238, 375] width 146 height 9
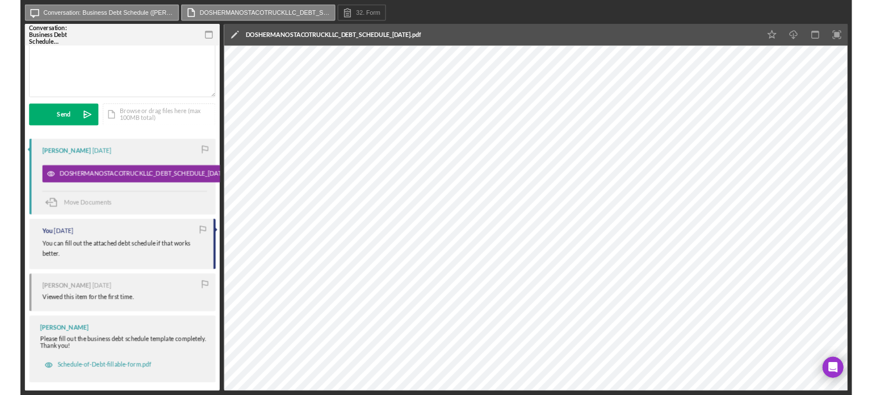
scroll to position [89, 0]
